Goal: Find contact information: Obtain details needed to contact an individual or organization

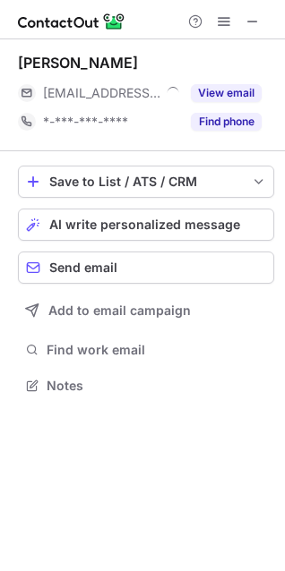
scroll to position [373, 285]
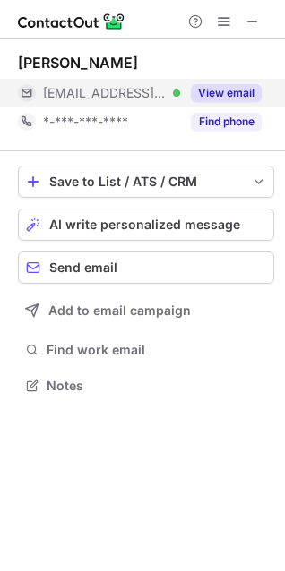
click at [197, 90] on button "View email" at bounding box center [226, 93] width 71 height 18
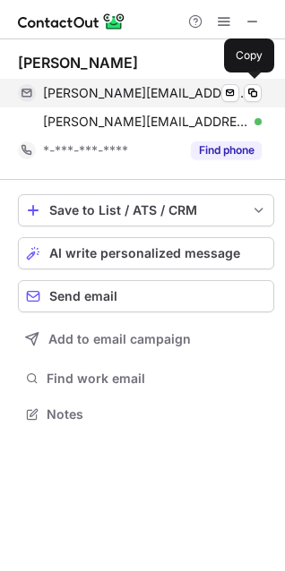
scroll to position [402, 285]
click at [253, 96] on span at bounding box center [252, 93] width 14 height 14
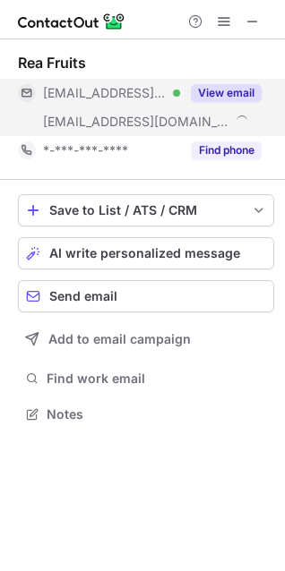
click at [222, 90] on button "View email" at bounding box center [226, 93] width 71 height 18
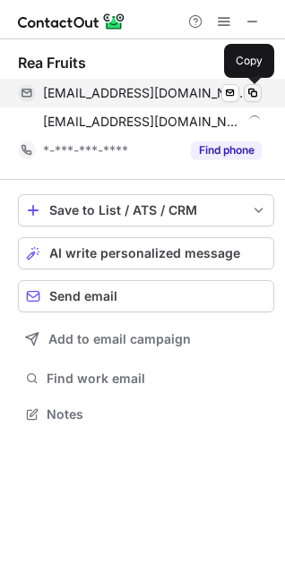
click at [257, 93] on span at bounding box center [252, 93] width 14 height 14
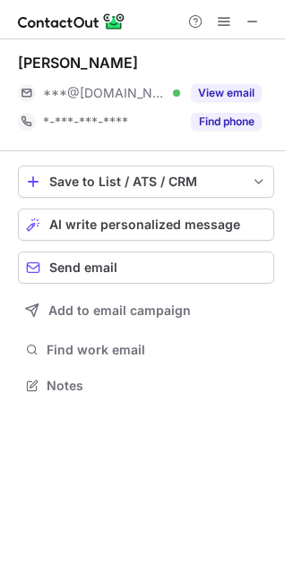
scroll to position [373, 285]
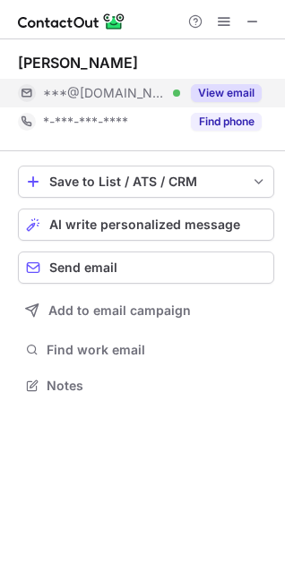
click at [229, 101] on button "View email" at bounding box center [226, 93] width 71 height 18
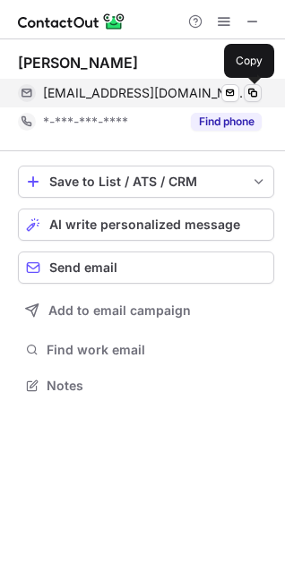
click at [248, 90] on span at bounding box center [252, 93] width 14 height 14
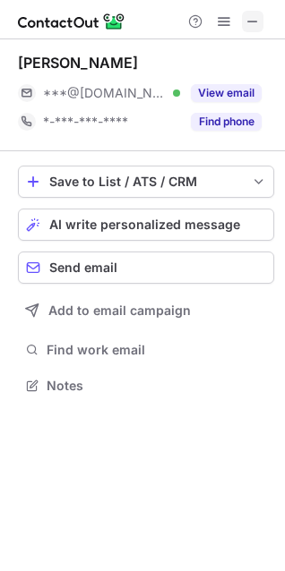
click at [249, 25] on span at bounding box center [252, 21] width 14 height 14
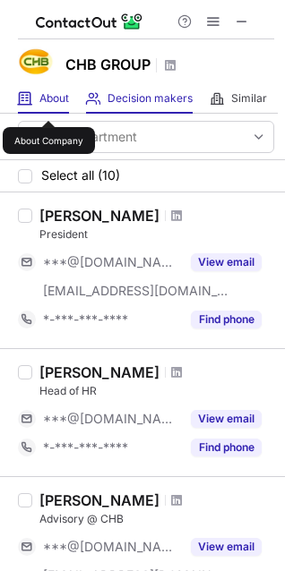
click at [48, 105] on span "About" at bounding box center [54, 98] width 30 height 14
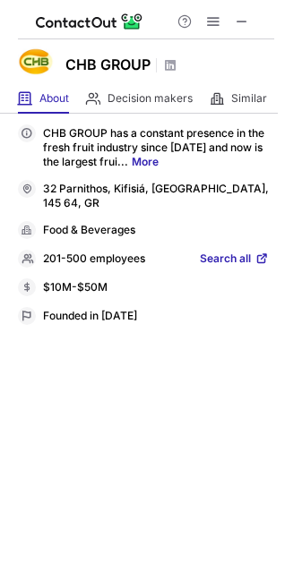
click at [103, 64] on h1 "CHB GROUP" at bounding box center [107, 64] width 85 height 21
click at [122, 109] on div "Decision makers View Employees" at bounding box center [139, 99] width 107 height 30
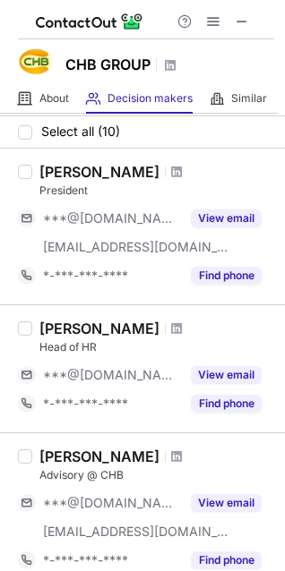
scroll to position [0, 0]
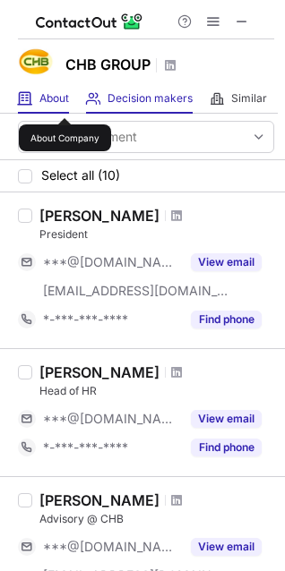
click at [64, 102] on span "About" at bounding box center [54, 98] width 30 height 14
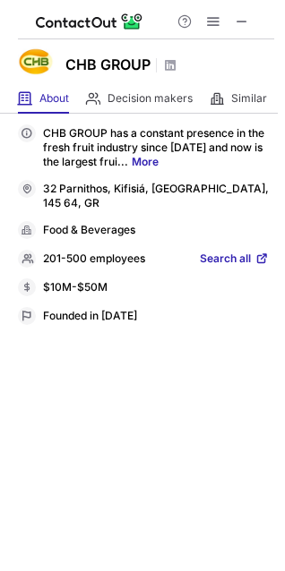
click at [132, 156] on link "More" at bounding box center [145, 161] width 27 height 13
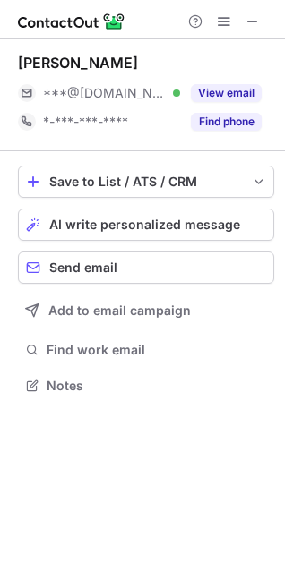
scroll to position [373, 285]
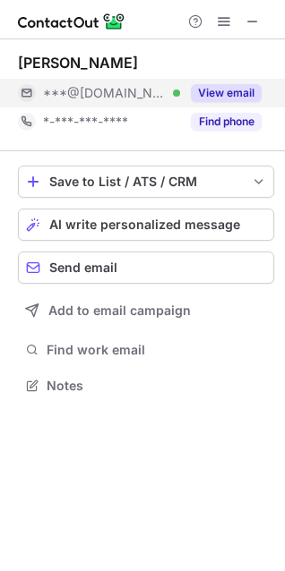
click at [227, 86] on button "View email" at bounding box center [226, 93] width 71 height 18
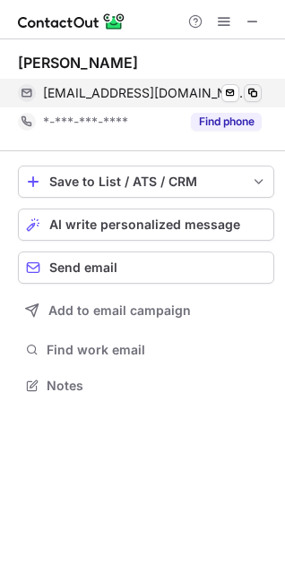
click at [258, 93] on span at bounding box center [252, 93] width 14 height 14
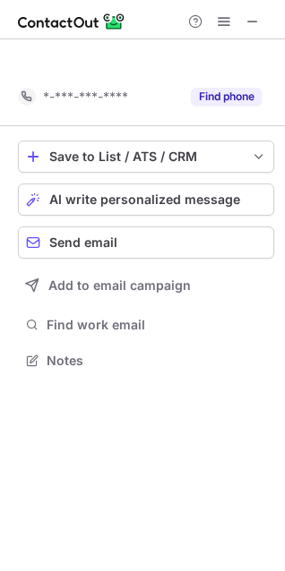
scroll to position [320, 285]
